Goal: Find specific page/section: Find specific page/section

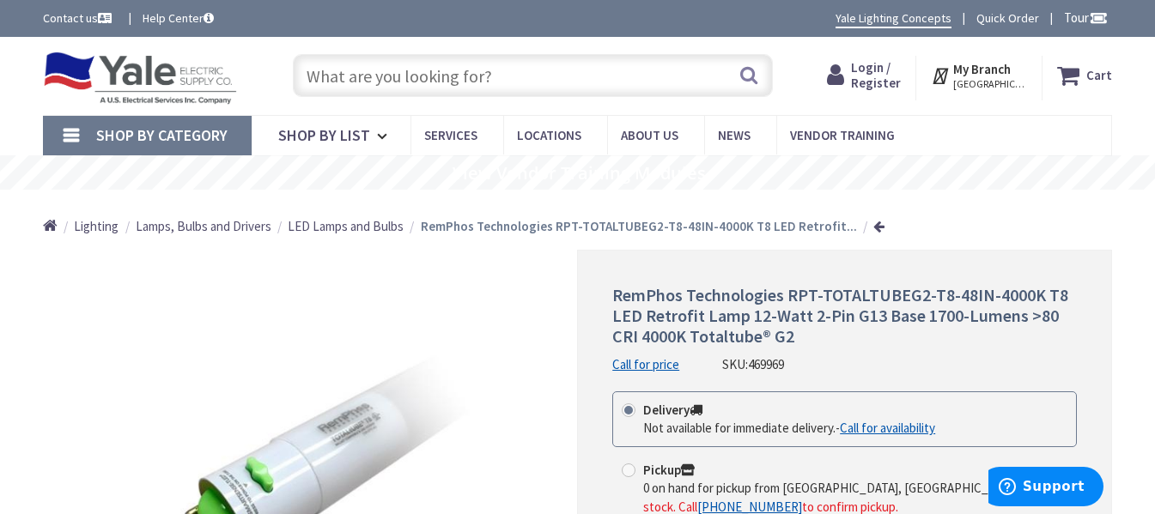
click at [409, 65] on input "text" at bounding box center [533, 75] width 480 height 43
type input "[PERSON_NAME]-8W-50K"
click at [758, 71] on button "Search" at bounding box center [748, 75] width 22 height 39
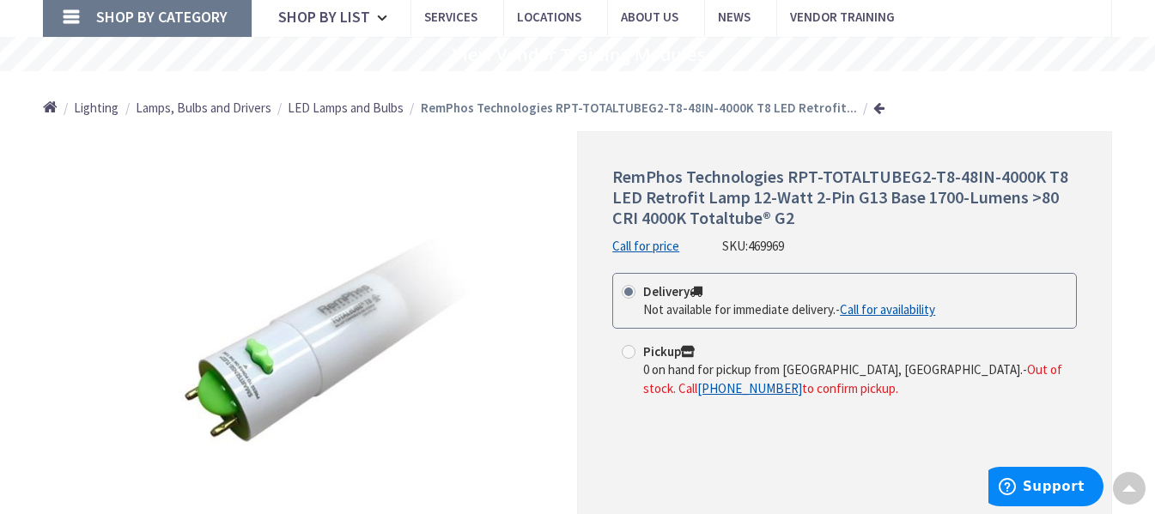
scroll to position [135, 0]
